Goal: Task Accomplishment & Management: Use online tool/utility

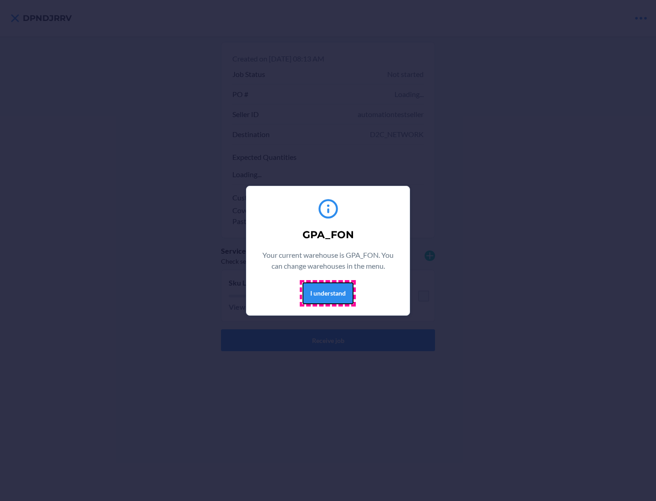
click at [328, 293] on button "I understand" at bounding box center [328, 294] width 51 height 22
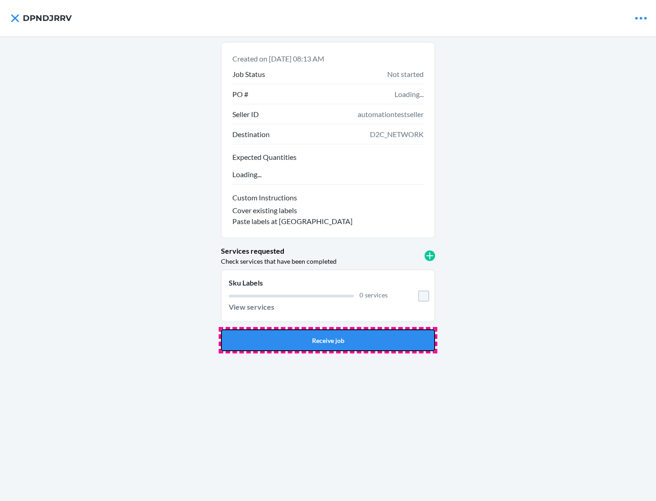
click at [328, 340] on button "Receive job" at bounding box center [328, 340] width 214 height 22
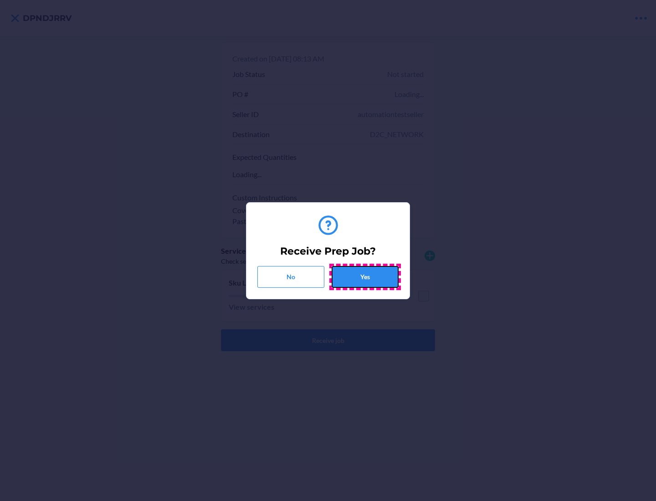
click at [365, 277] on button "Yes" at bounding box center [365, 277] width 67 height 22
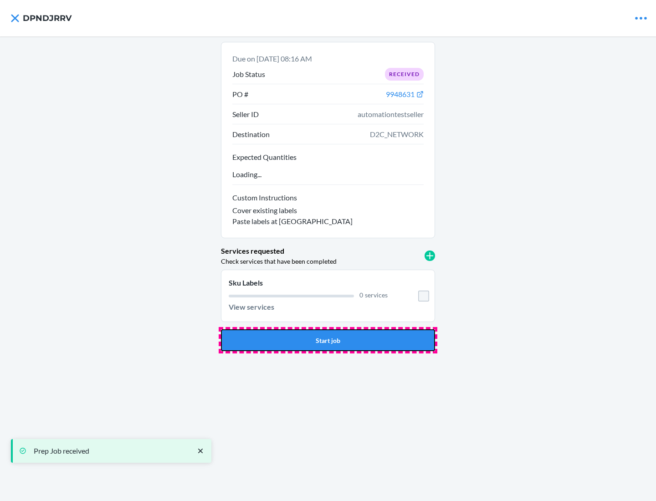
click at [328, 340] on button "Start job" at bounding box center [328, 340] width 214 height 22
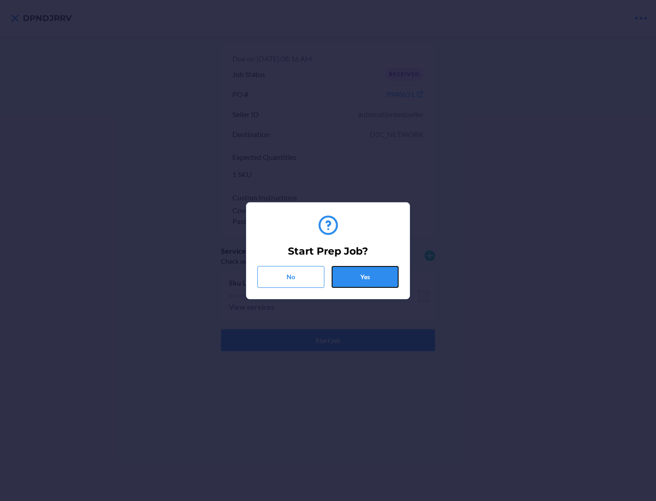
click at [365, 277] on button "Yes" at bounding box center [365, 277] width 67 height 22
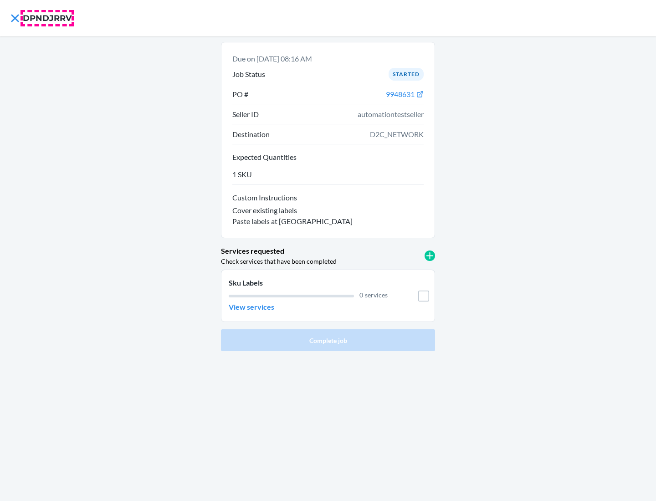
click at [47, 18] on h4 "DPNDJRRV" at bounding box center [47, 18] width 49 height 12
